Goal: Task Accomplishment & Management: Manage account settings

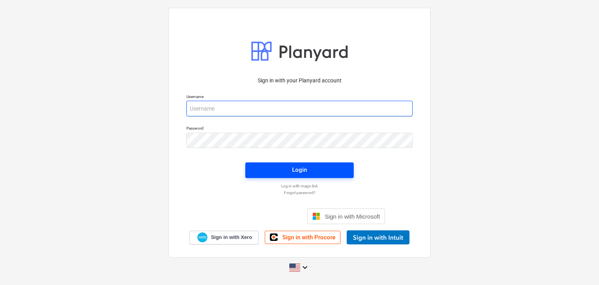
type input "[EMAIL_ADDRESS][DOMAIN_NAME]"
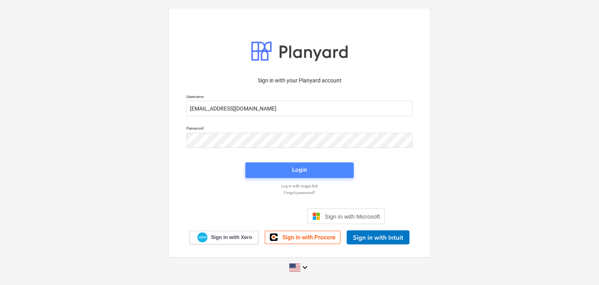
click at [307, 176] on button "Login" at bounding box center [299, 170] width 108 height 16
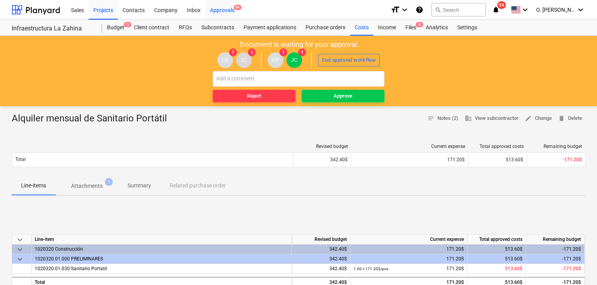
click at [231, 6] on div "Approvals 9+" at bounding box center [222, 10] width 34 height 20
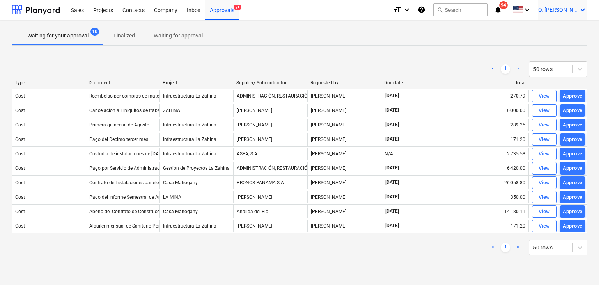
click at [577, 12] on span "O. [PERSON_NAME]" at bounding box center [557, 10] width 39 height 6
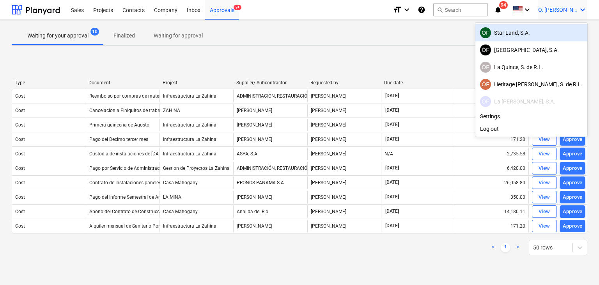
click at [535, 38] on div "ÓF Star Land, S.A." at bounding box center [531, 32] width 103 height 11
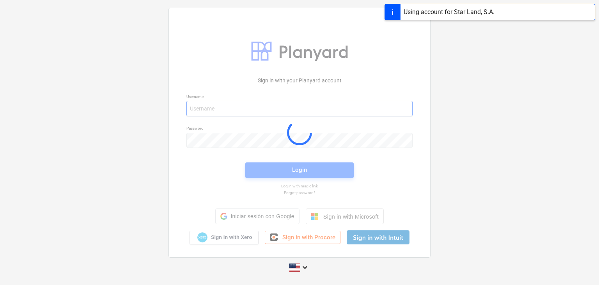
type input "[EMAIL_ADDRESS][DOMAIN_NAME]"
